Goal: Information Seeking & Learning: Find contact information

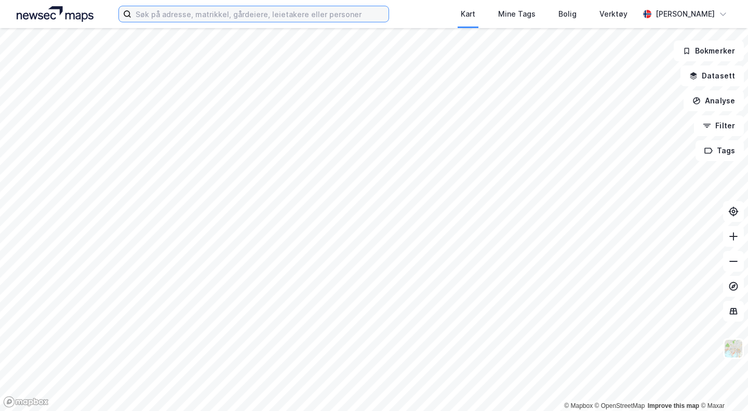
click at [207, 21] on label at bounding box center [253, 14] width 270 height 17
click at [207, 21] on input at bounding box center [259, 14] width 257 height 16
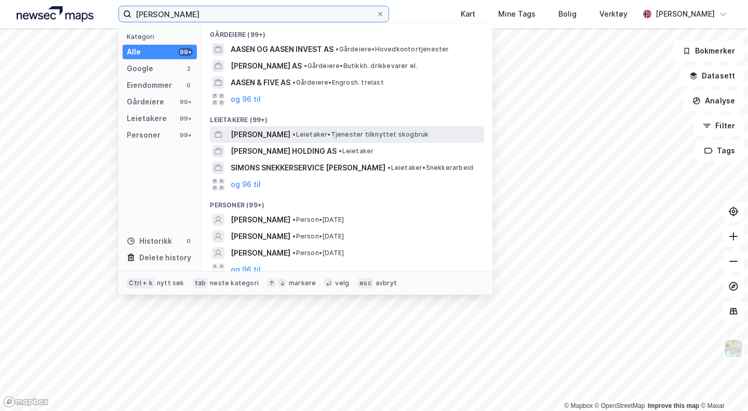
scroll to position [69, 0]
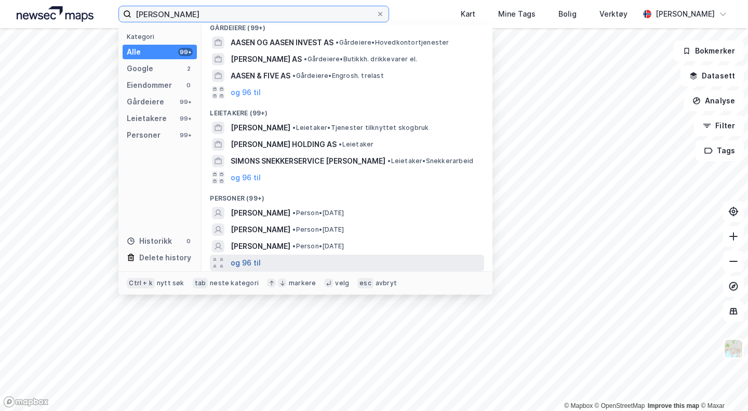
type input "[PERSON_NAME]"
click at [242, 257] on button "og 96 til" at bounding box center [246, 262] width 30 height 12
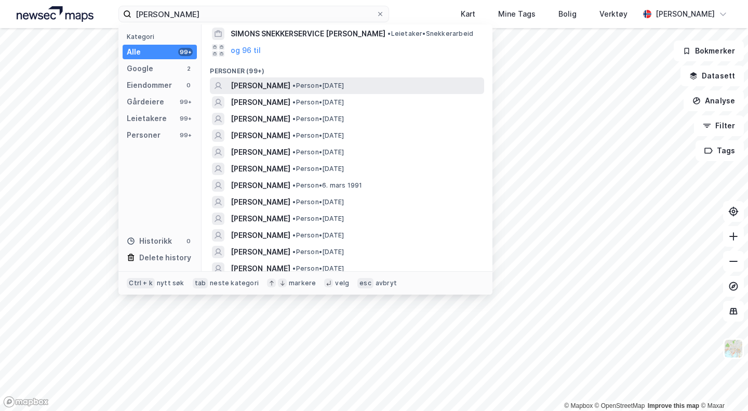
scroll to position [242, 0]
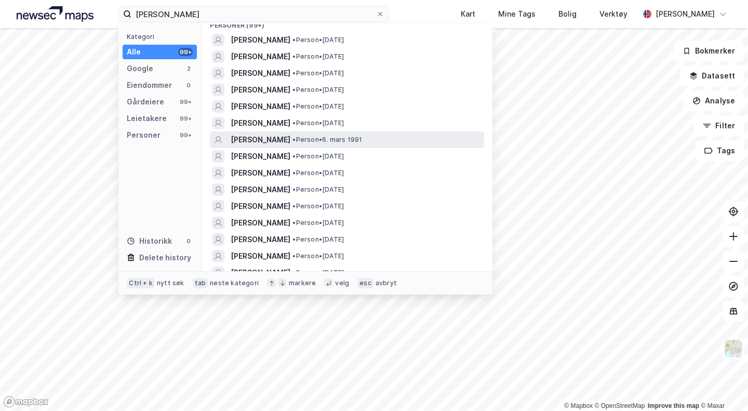
click at [358, 136] on div "[PERSON_NAME] • Person • [DATE]" at bounding box center [356, 139] width 251 height 12
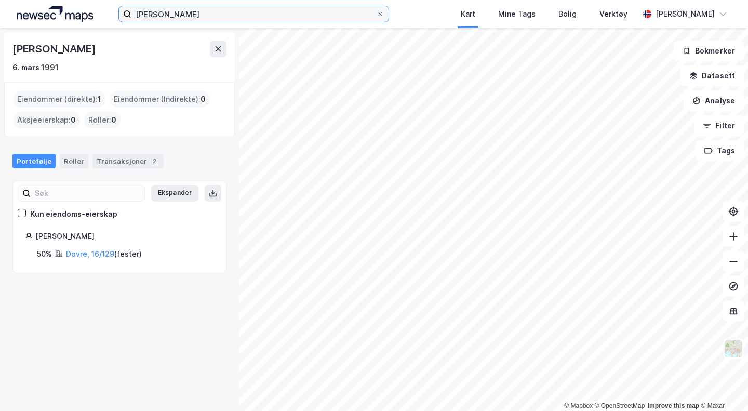
click at [241, 13] on input "[PERSON_NAME]" at bounding box center [253, 14] width 245 height 16
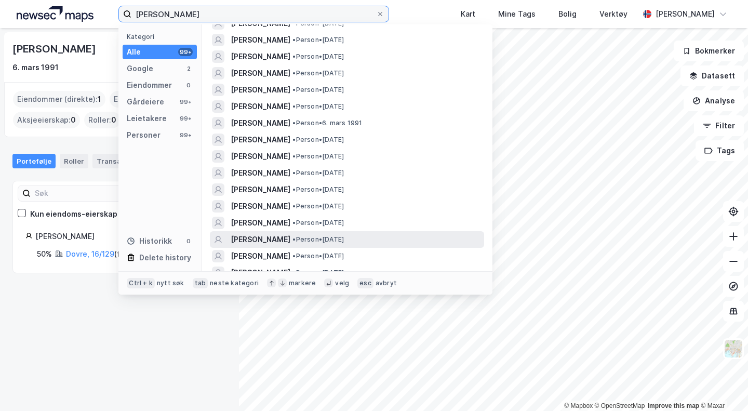
scroll to position [260, 0]
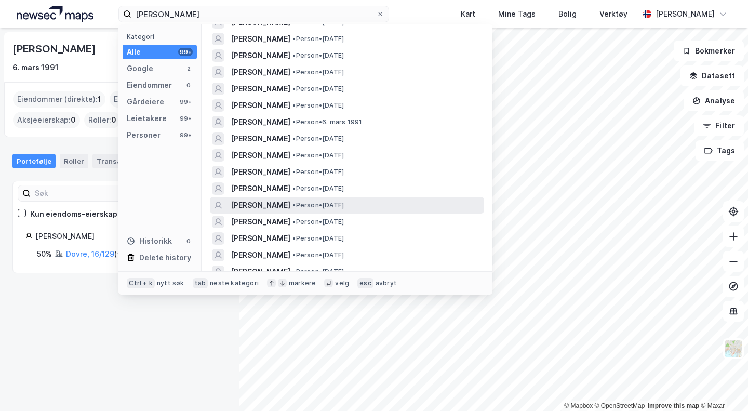
click at [399, 198] on div "[PERSON_NAME] • Person • [DATE]" at bounding box center [347, 205] width 274 height 17
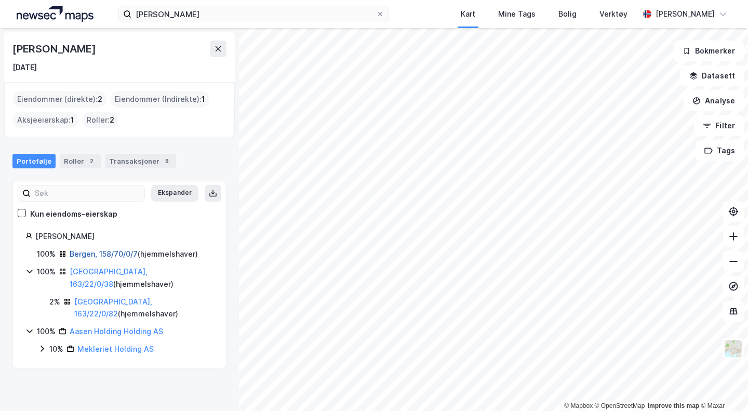
click at [102, 252] on link "Bergen, 158/70/0/7" at bounding box center [104, 253] width 68 height 9
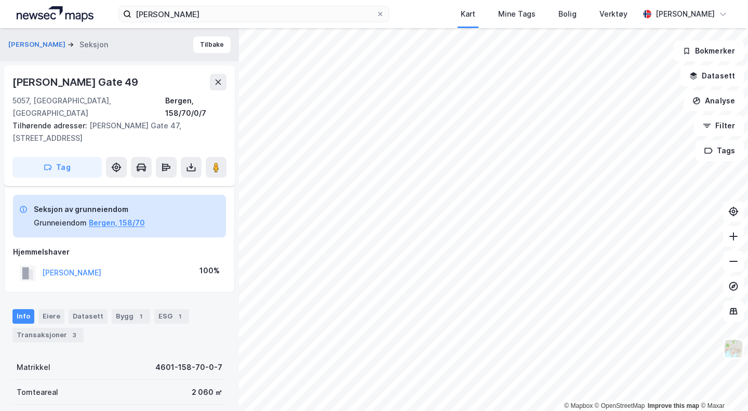
scroll to position [86, 0]
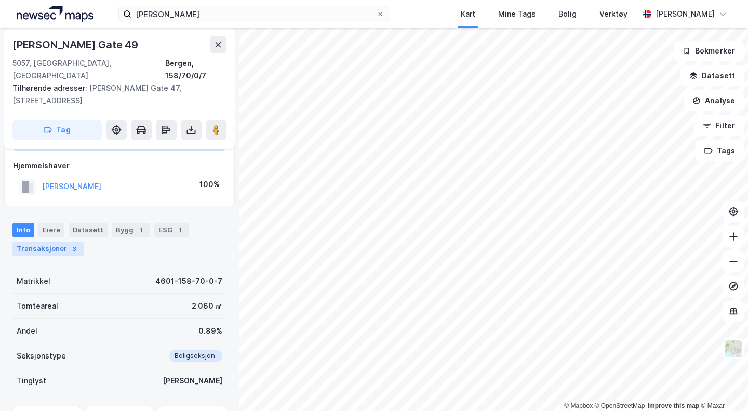
click at [59, 242] on div "Transaksjoner 3" at bounding box center [47, 248] width 71 height 15
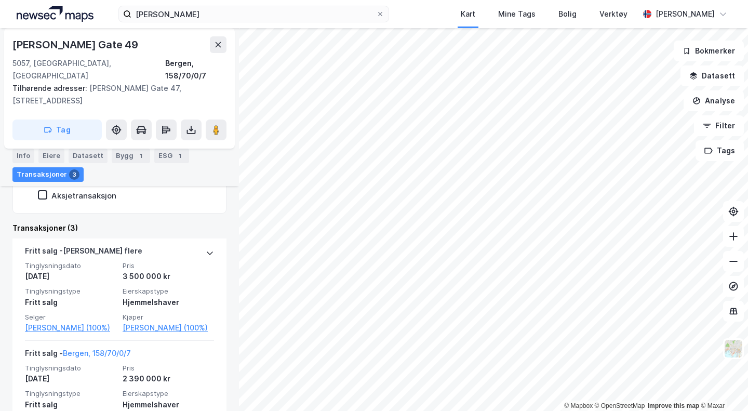
scroll to position [299, 0]
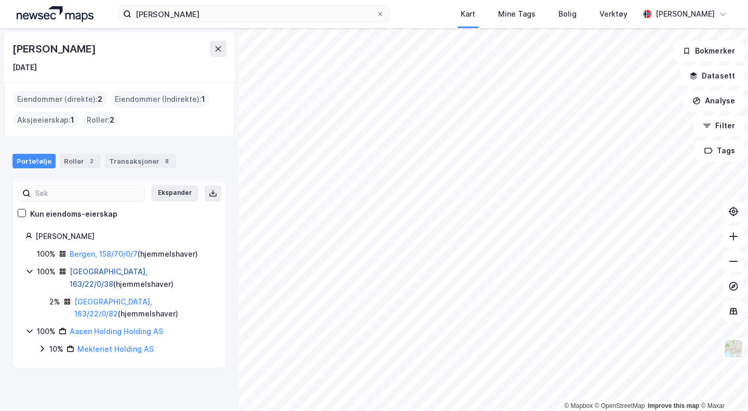
click at [110, 268] on link "[GEOGRAPHIC_DATA], 163/22/0/38" at bounding box center [109, 277] width 78 height 21
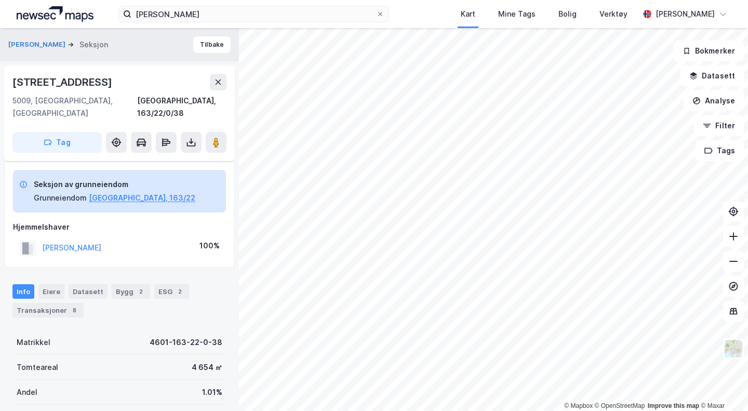
scroll to position [110, 0]
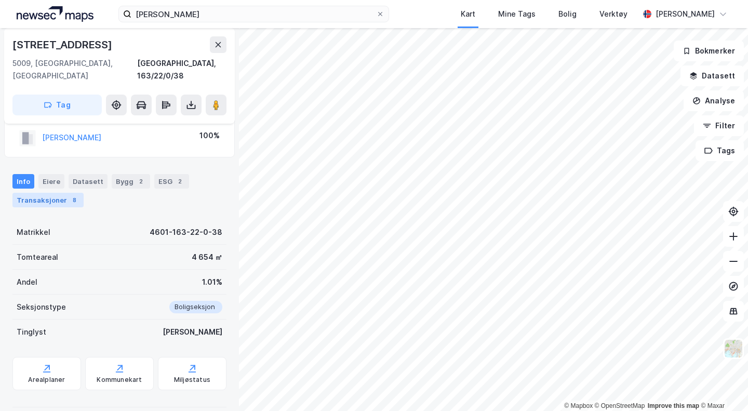
click at [59, 193] on div "Transaksjoner 8" at bounding box center [47, 200] width 71 height 15
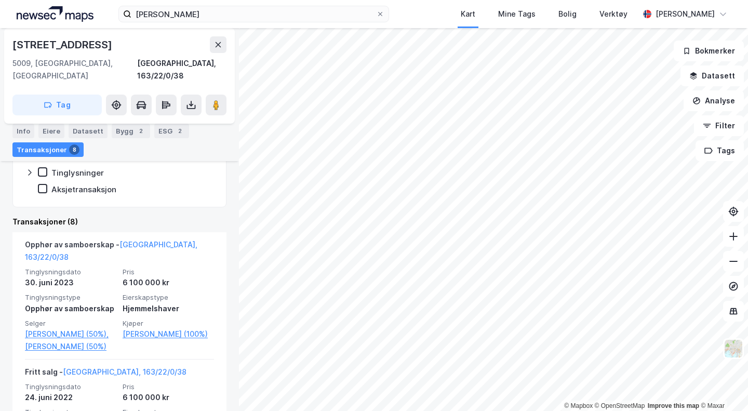
scroll to position [283, 0]
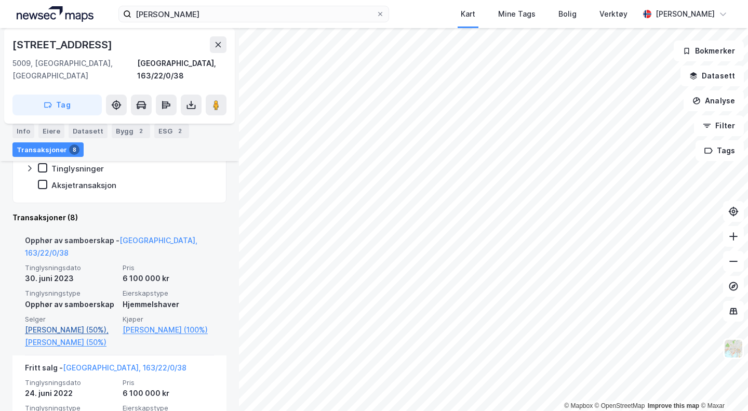
click at [38, 323] on link "[PERSON_NAME] (50%)," at bounding box center [70, 329] width 91 height 12
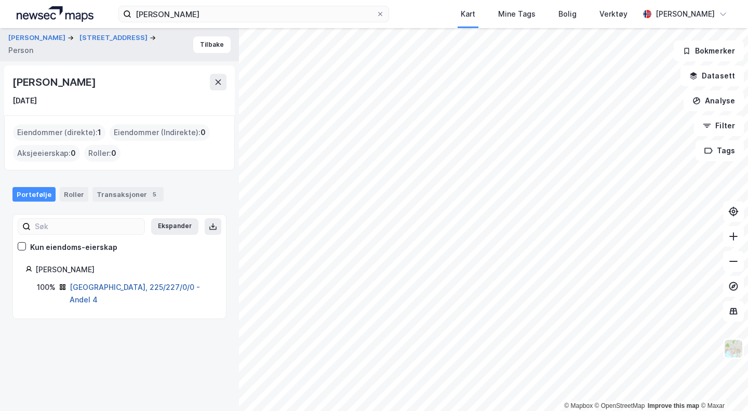
click at [146, 291] on link "[GEOGRAPHIC_DATA], 225/227/0/0 - Andel 4" at bounding box center [135, 292] width 130 height 21
drag, startPoint x: 107, startPoint y: 88, endPoint x: 6, endPoint y: 80, distance: 101.5
click at [6, 80] on div "[PERSON_NAME] [DATE]" at bounding box center [119, 90] width 231 height 50
copy div "[PERSON_NAME]"
